Goal: Unclear

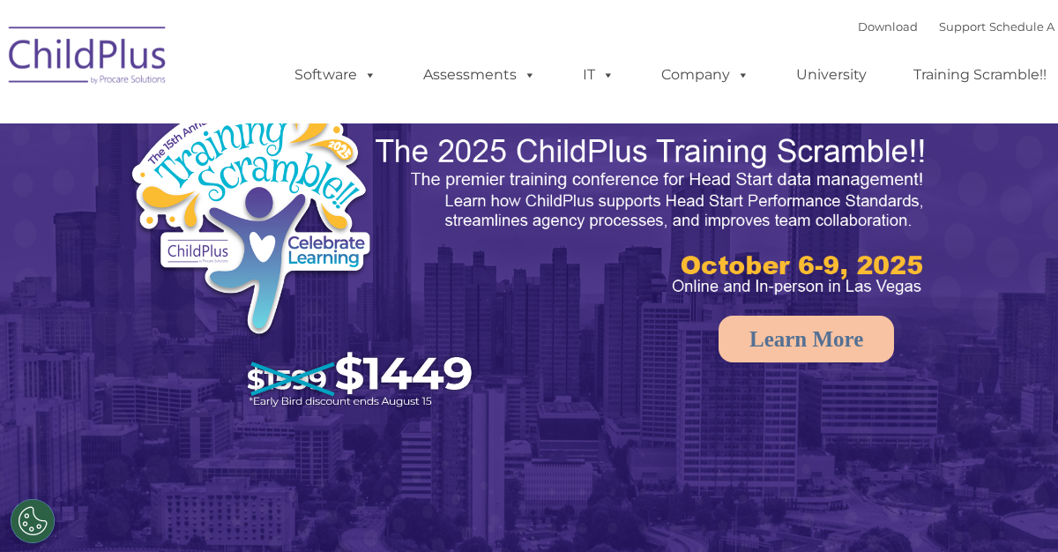
select select "MEDIUM"
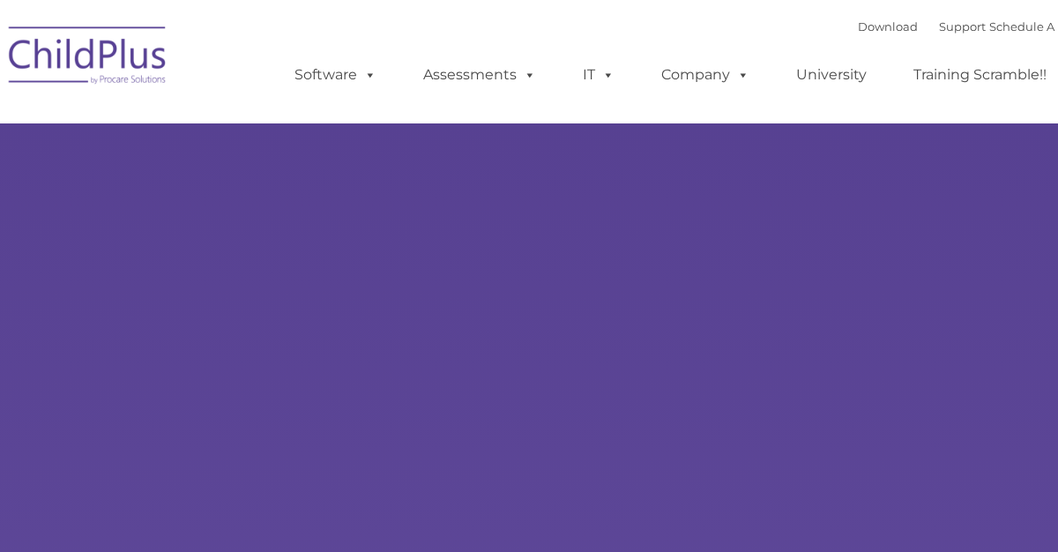
type input ""
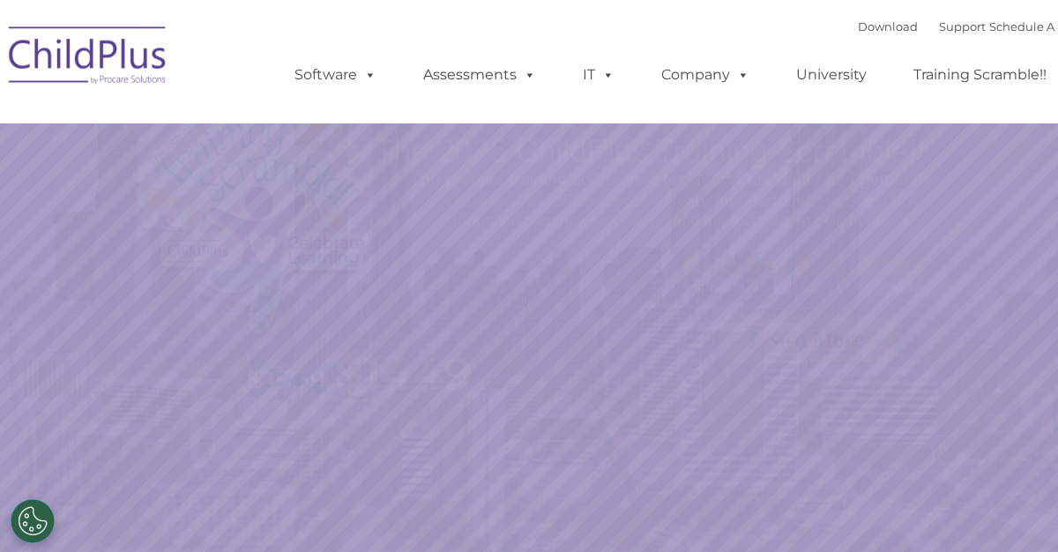
select select "MEDIUM"
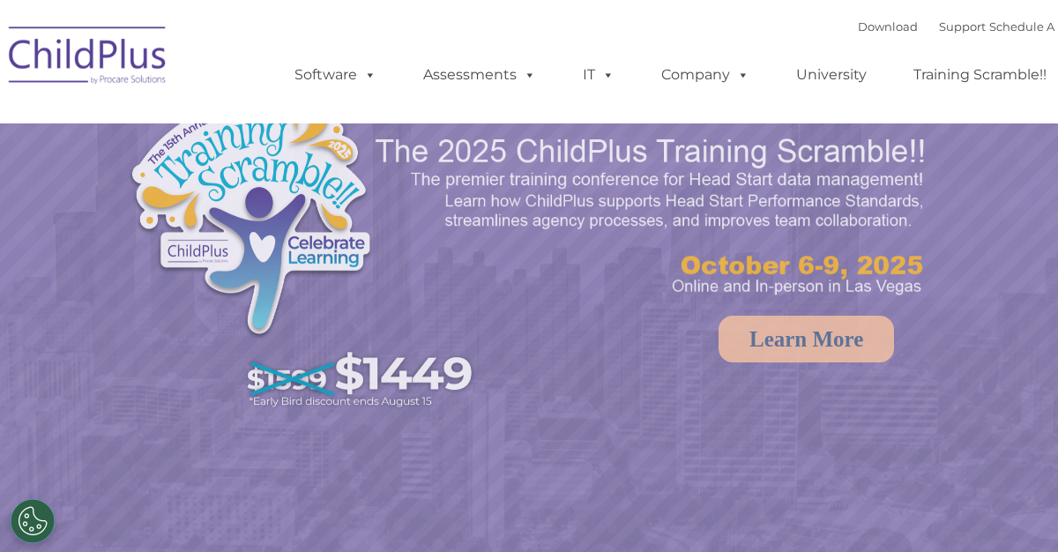
select select "MEDIUM"
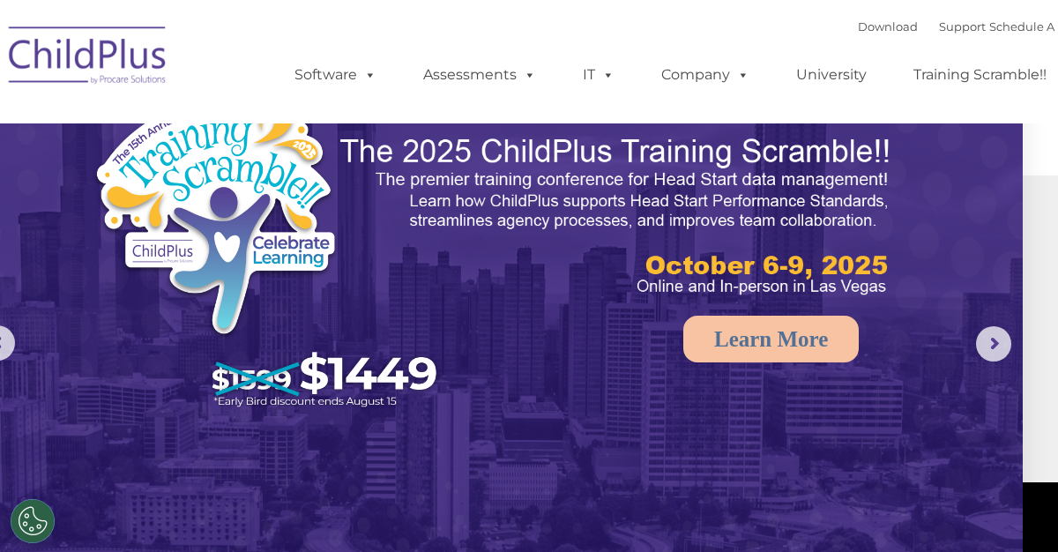
scroll to position [0, 34]
